Goal: Find specific page/section: Find specific page/section

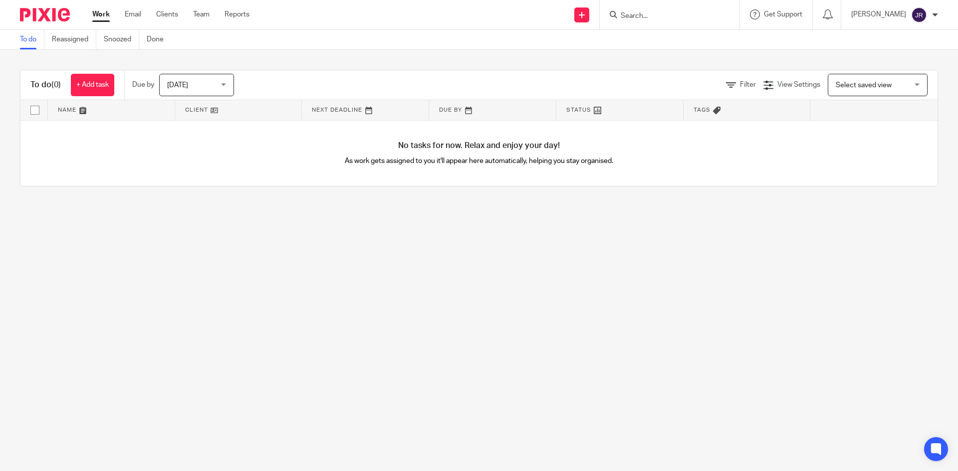
click at [673, 16] on input "Search" at bounding box center [665, 16] width 90 height 9
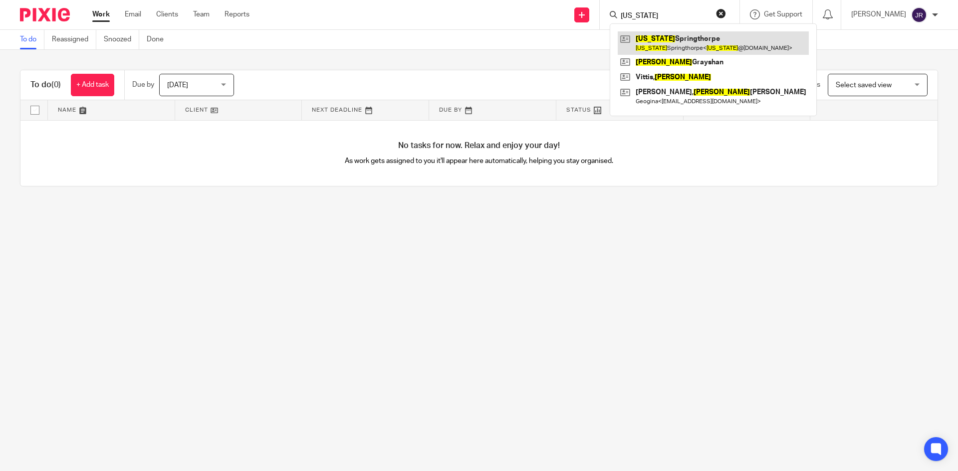
type input "[US_STATE]"
click at [664, 40] on link at bounding box center [713, 42] width 191 height 23
